Goal: Information Seeking & Learning: Learn about a topic

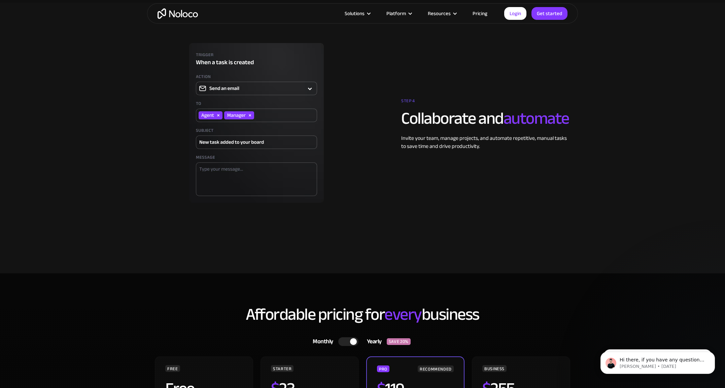
click at [173, 13] on img "home" at bounding box center [177, 13] width 40 height 10
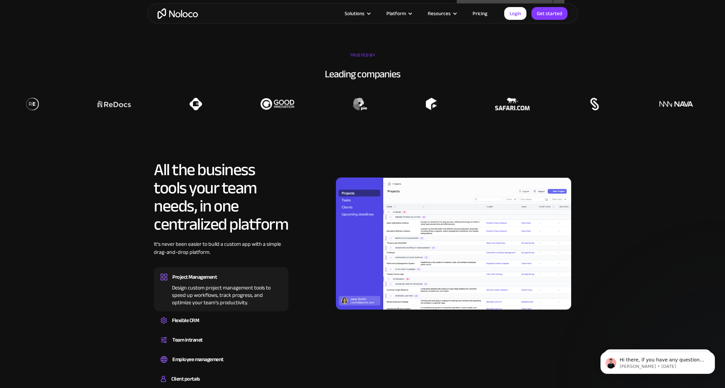
scroll to position [673, 0]
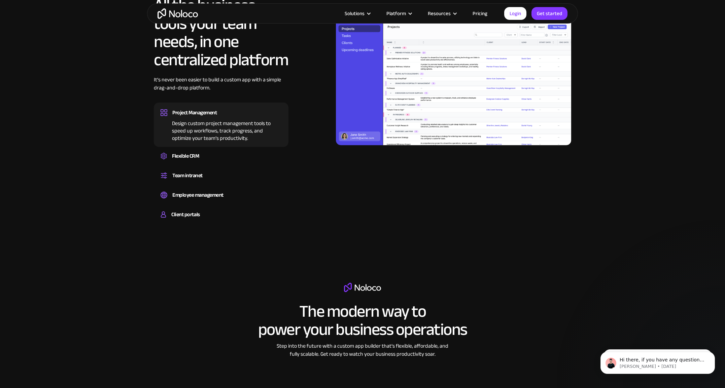
click at [486, 15] on link "Pricing" at bounding box center [480, 13] width 32 height 9
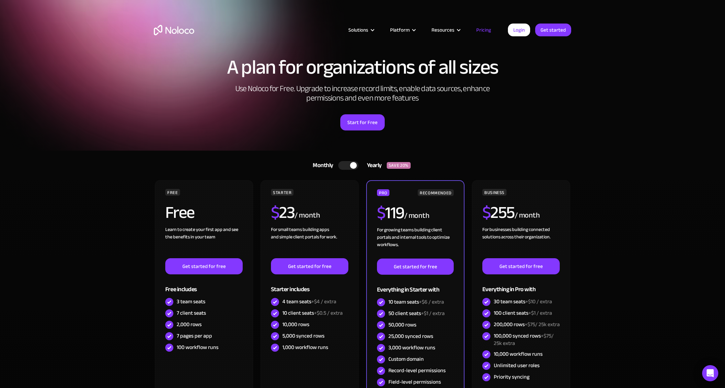
click at [114, 188] on section "Monthly Yearly SAVE 20% Monthly Yearly SAVE 20% FREE Free Learn to create your …" at bounding box center [362, 312] width 725 height 322
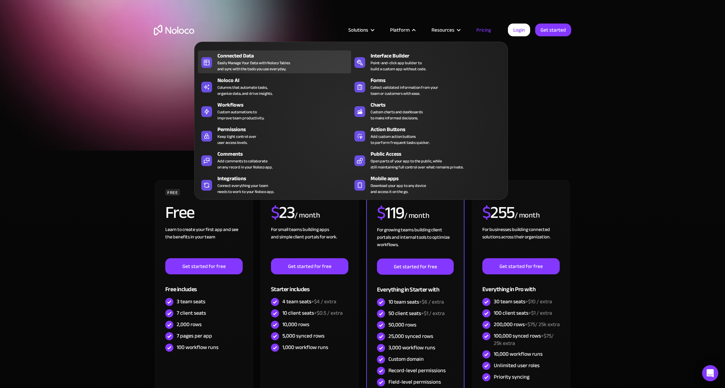
click at [259, 65] on div "Easily Manage Your Data with Noloco Tables and sync with the tools you use ever…" at bounding box center [253, 66] width 73 height 12
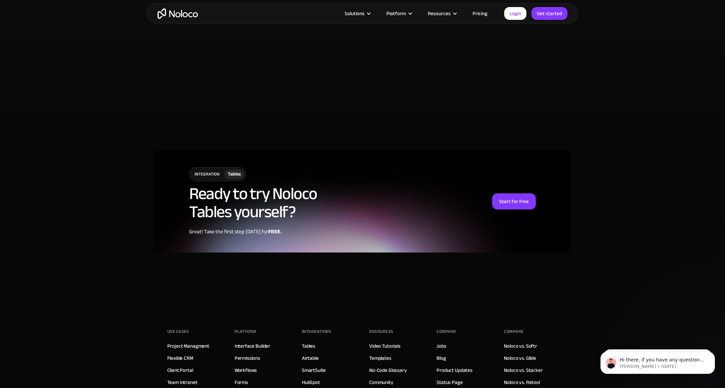
scroll to position [1715, 0]
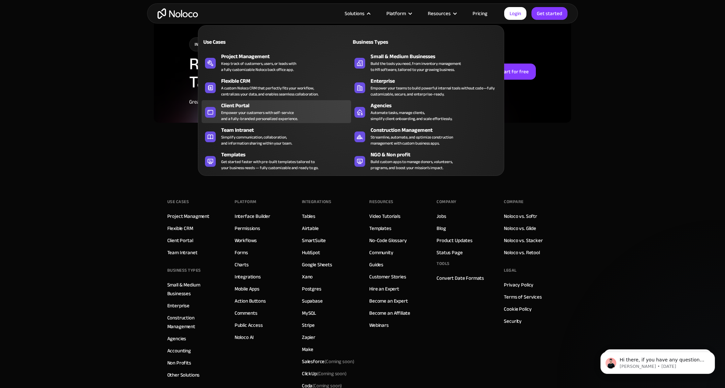
click at [270, 120] on div "Empower your customers with self-service and a fully-branded personalized exper…" at bounding box center [259, 116] width 77 height 12
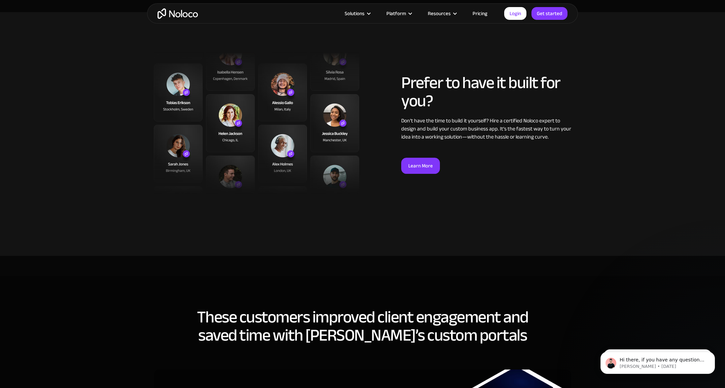
scroll to position [1771, 0]
